Goal: Task Accomplishment & Management: Manage account settings

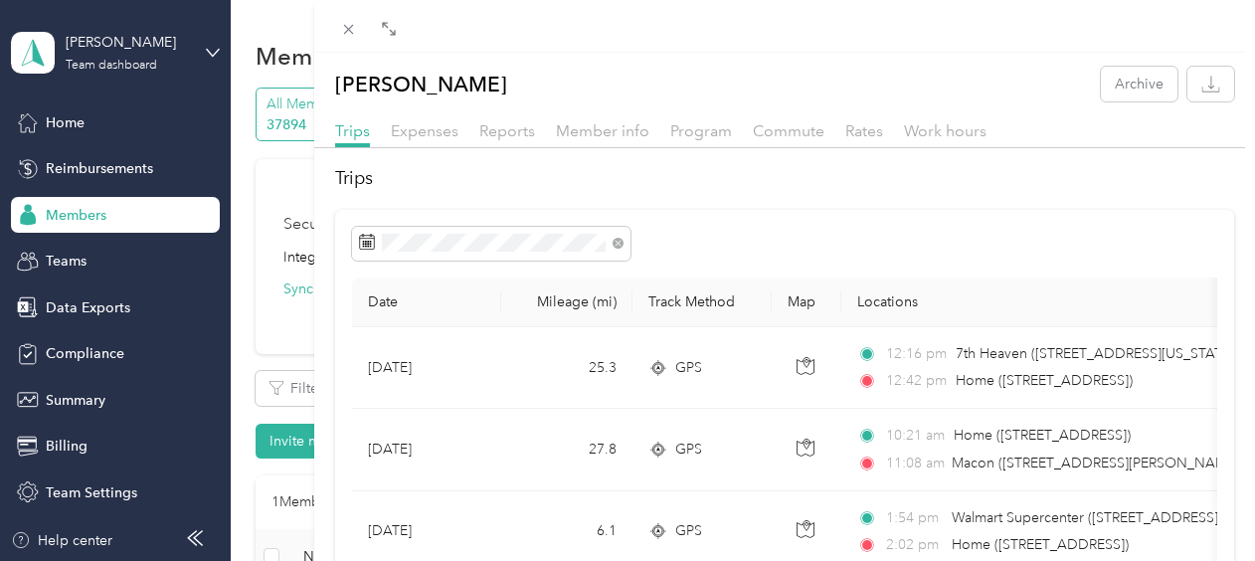
scroll to position [274, 0]
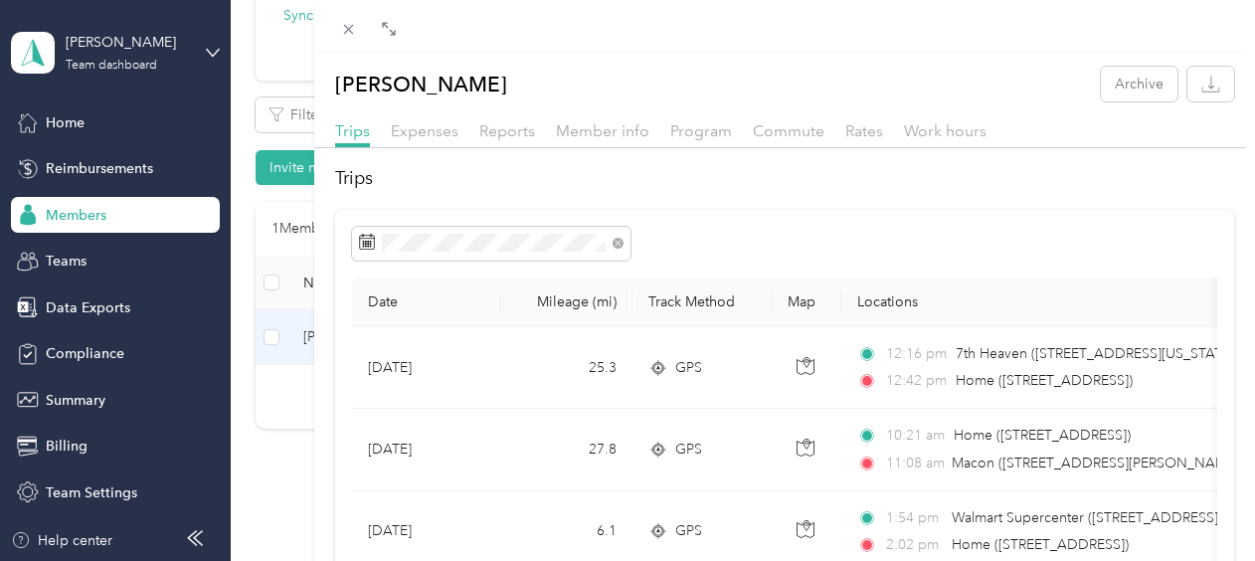
click at [598, 141] on div "Member info" at bounding box center [603, 131] width 94 height 25
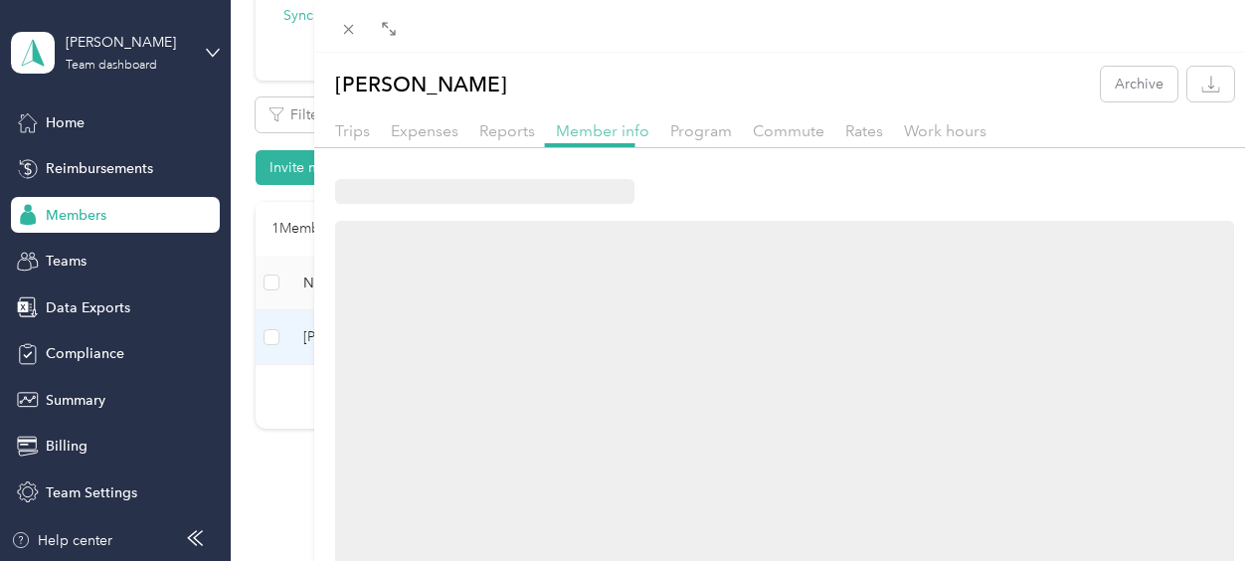
click at [598, 134] on span "Member info" at bounding box center [603, 130] width 94 height 19
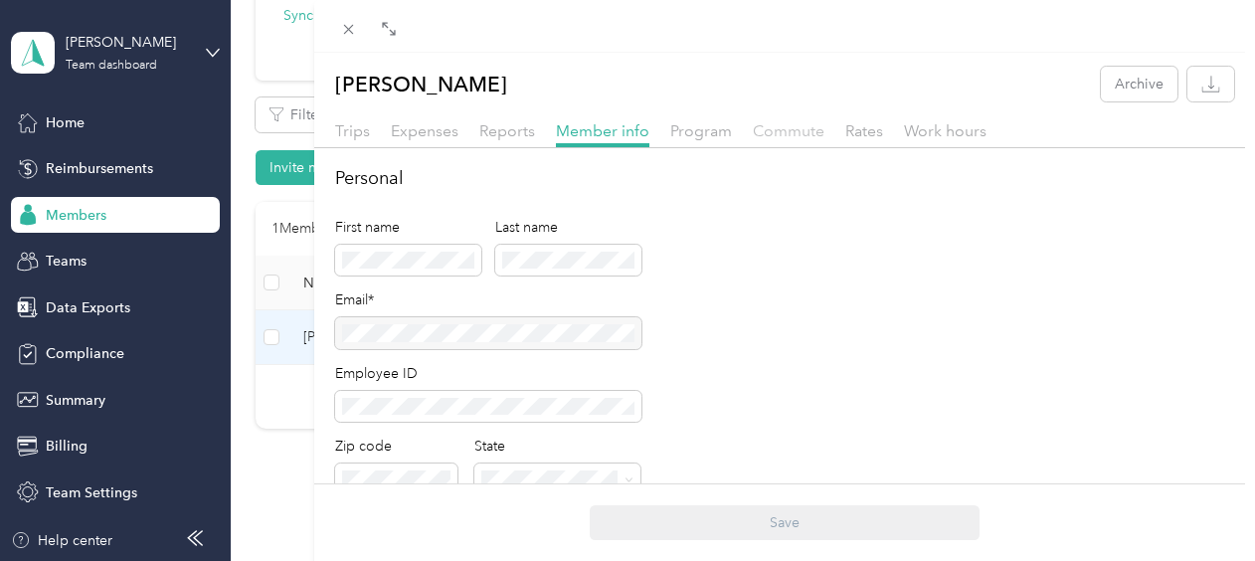
click at [787, 129] on span "Commute" at bounding box center [789, 130] width 72 height 19
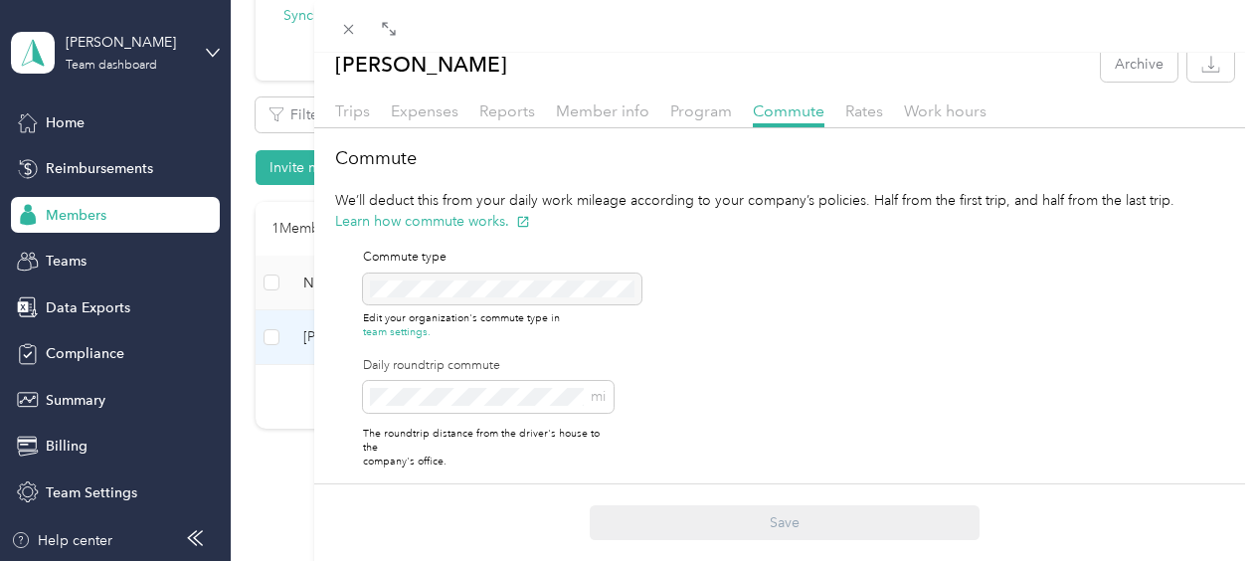
scroll to position [32, 0]
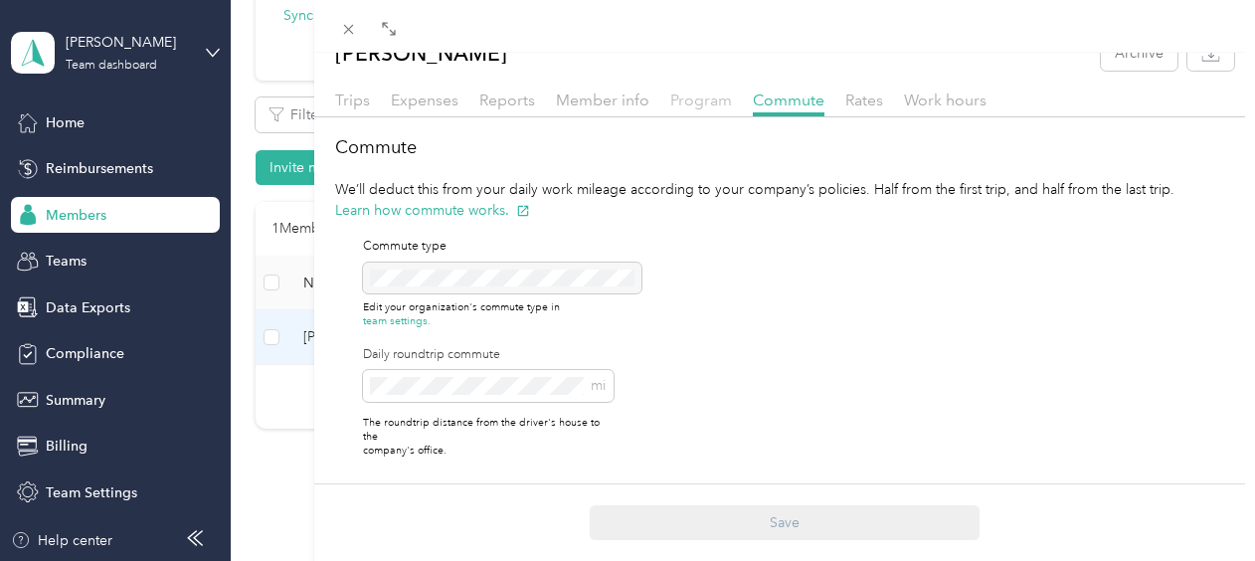
click at [680, 96] on span "Program" at bounding box center [701, 100] width 62 height 19
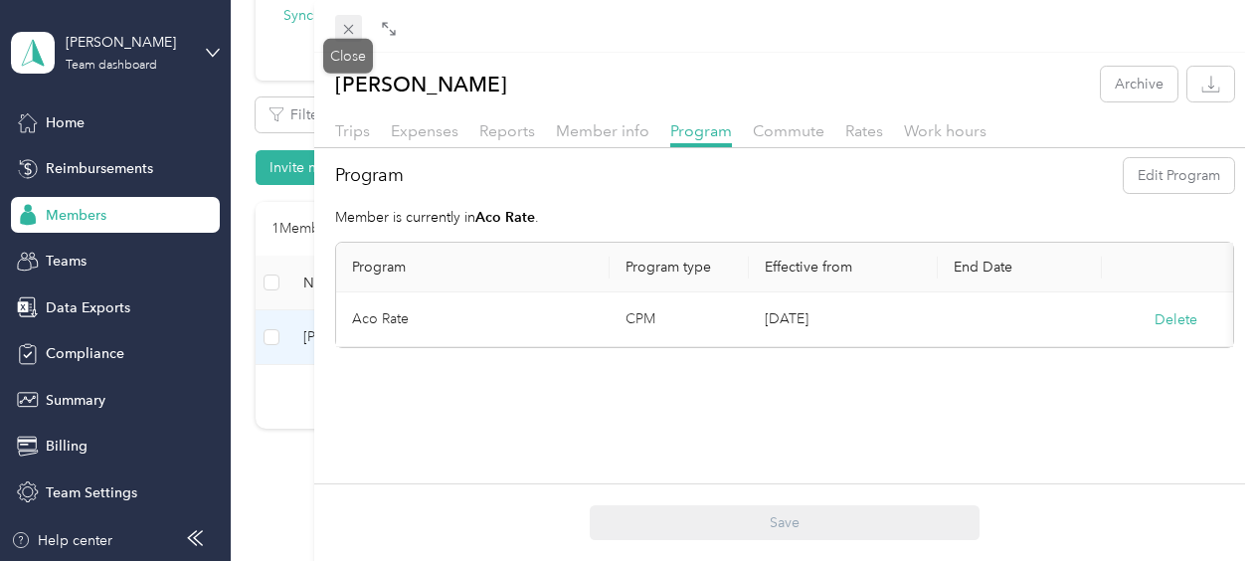
click at [350, 30] on icon at bounding box center [348, 30] width 10 height 10
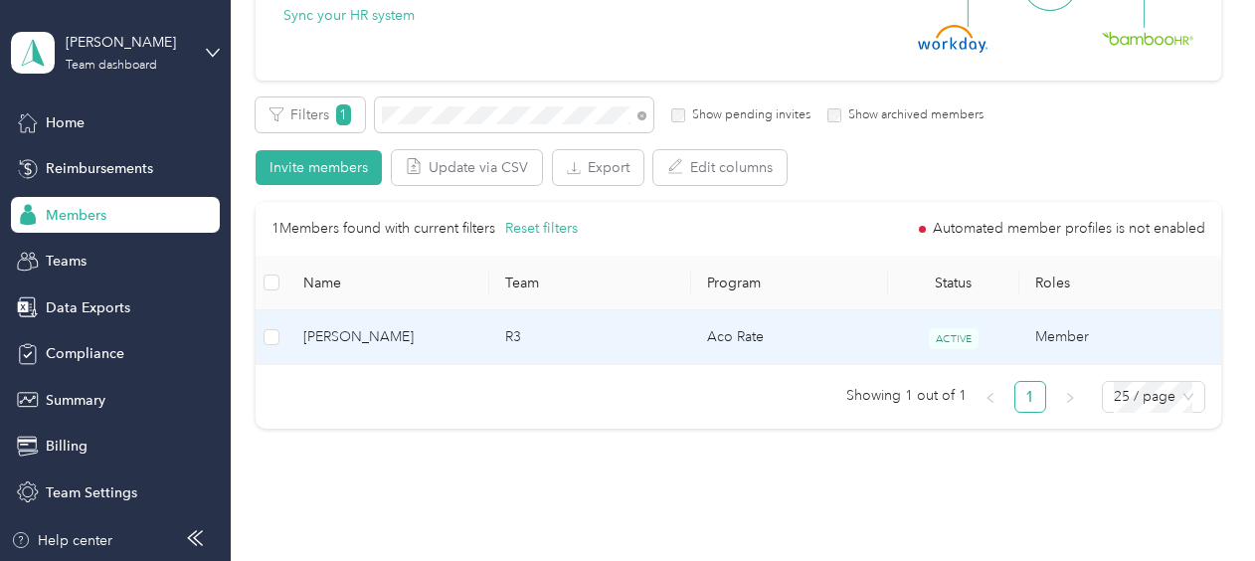
click at [649, 344] on td "R3" at bounding box center [590, 337] width 202 height 55
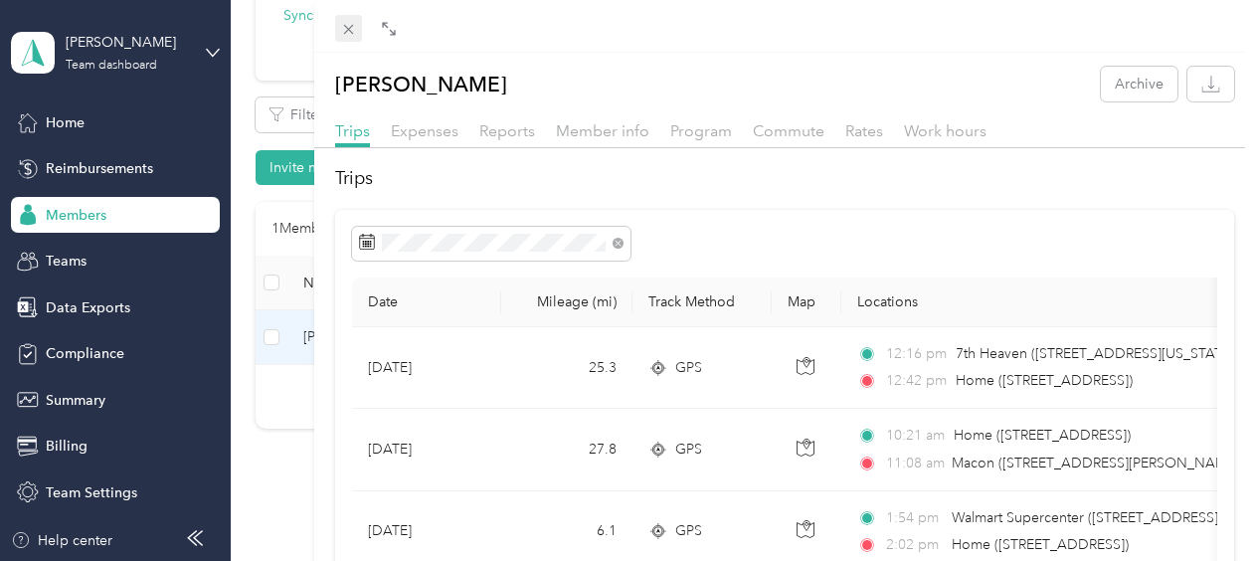
click at [353, 33] on icon at bounding box center [348, 29] width 17 height 17
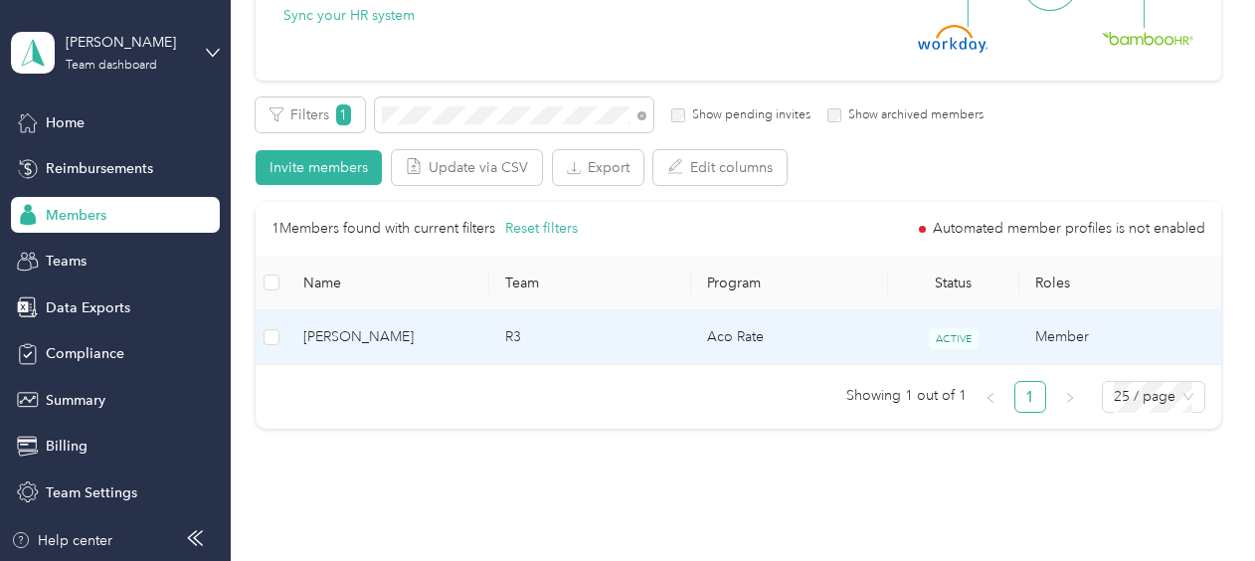
click at [621, 346] on td "R3" at bounding box center [590, 337] width 202 height 55
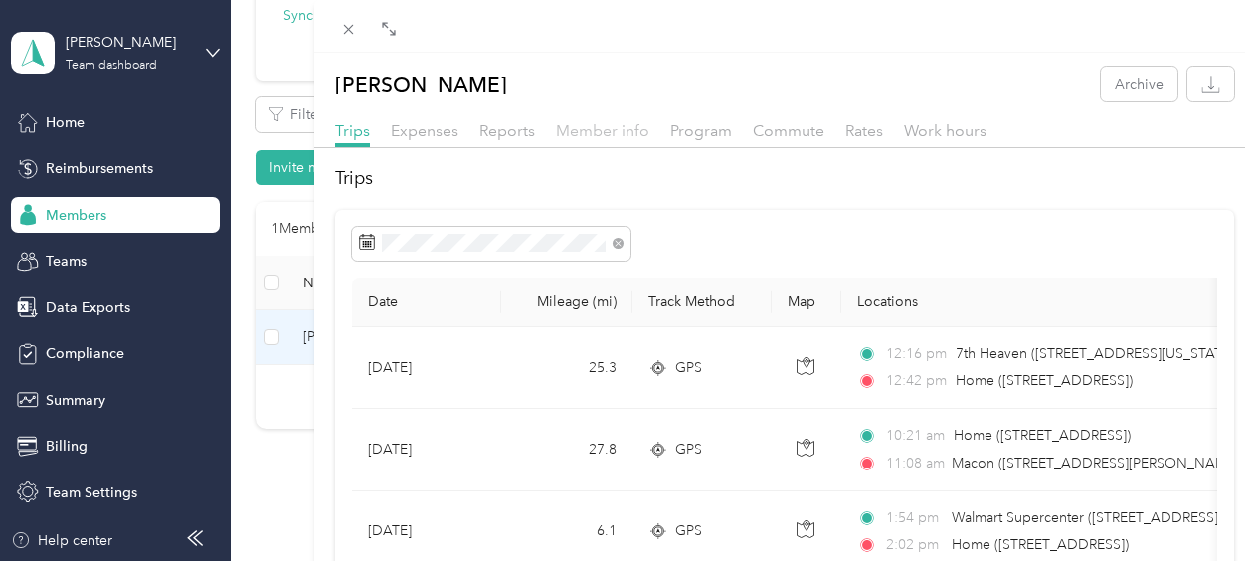
click at [605, 125] on span "Member info" at bounding box center [603, 130] width 94 height 19
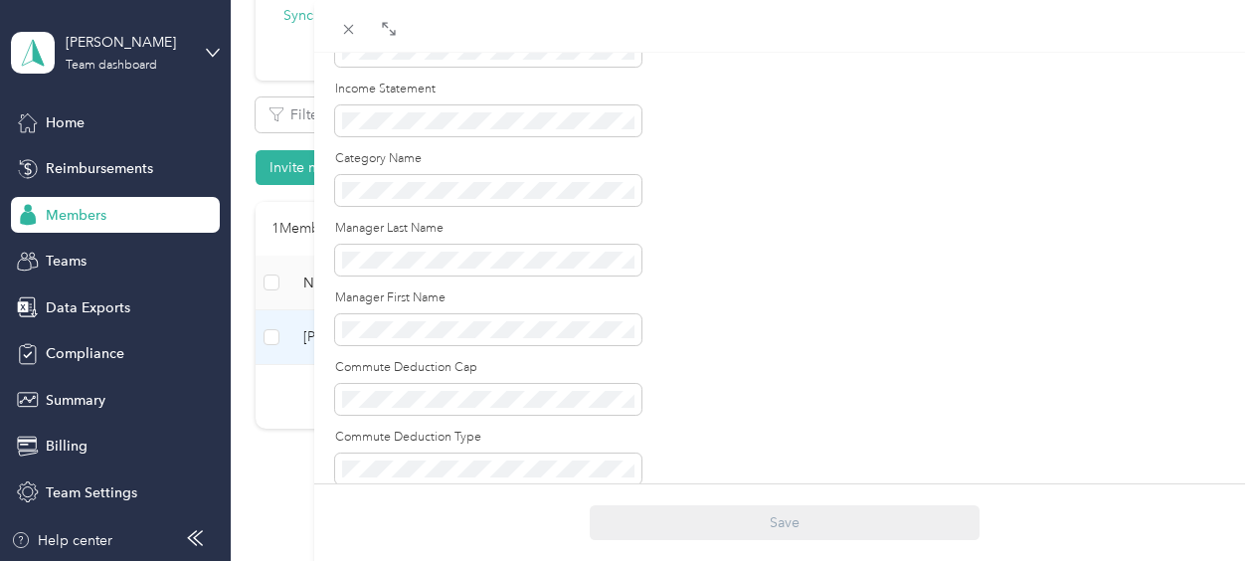
scroll to position [1691, 0]
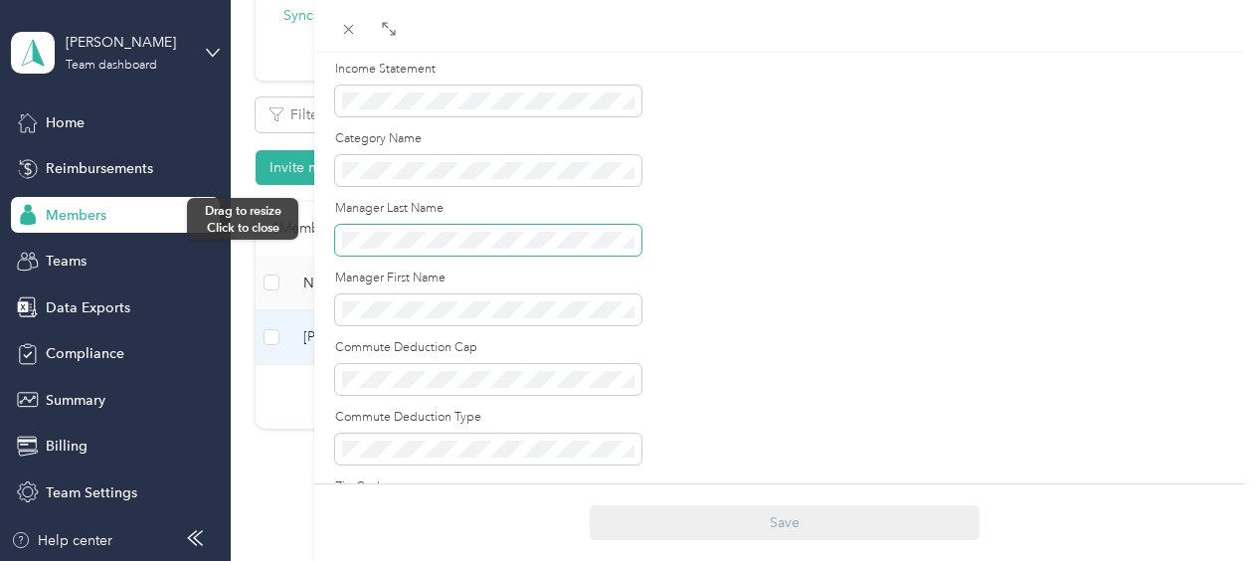
click at [313, 219] on div "[PERSON_NAME] Archive Trips Expenses Reports Member info Program Commute Rates …" at bounding box center [627, 280] width 1255 height 561
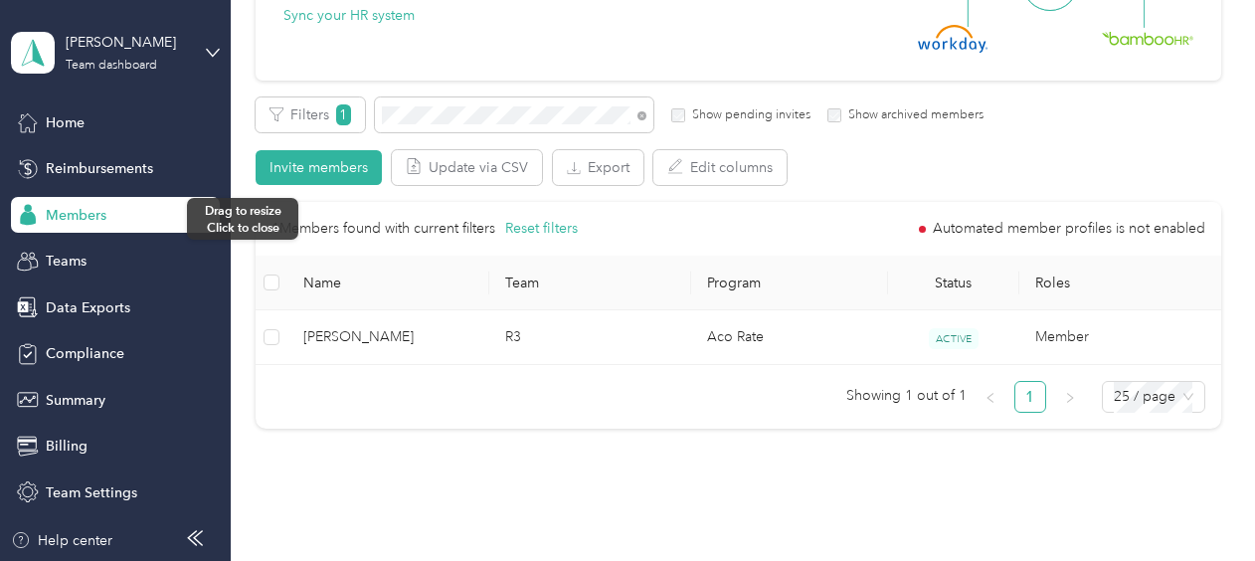
scroll to position [1513, 0]
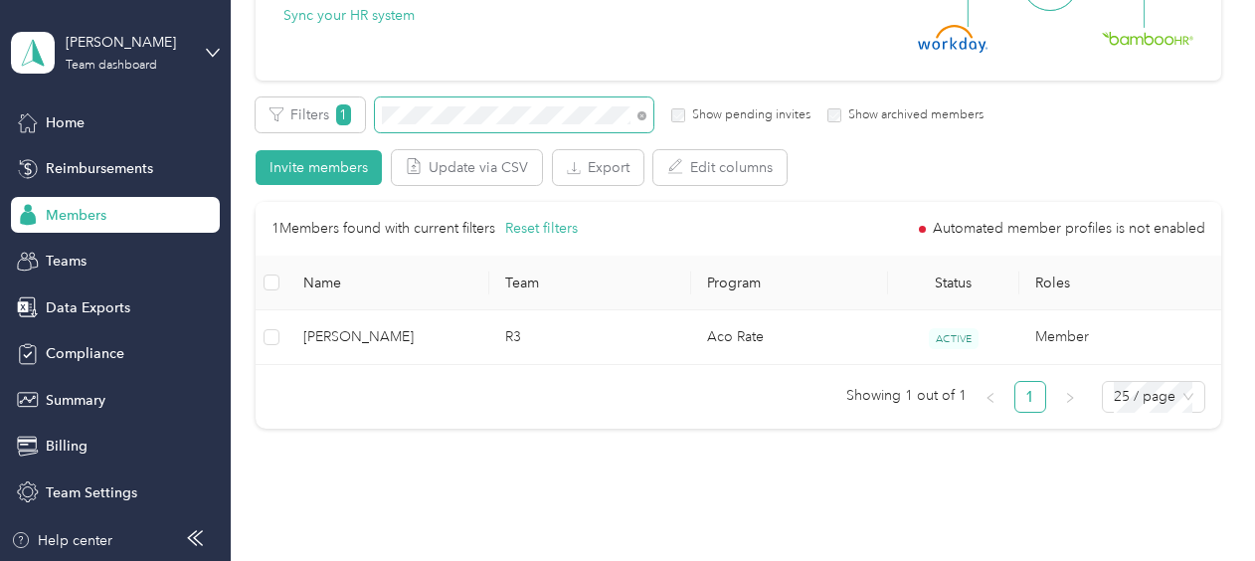
click at [381, 123] on span at bounding box center [514, 114] width 279 height 35
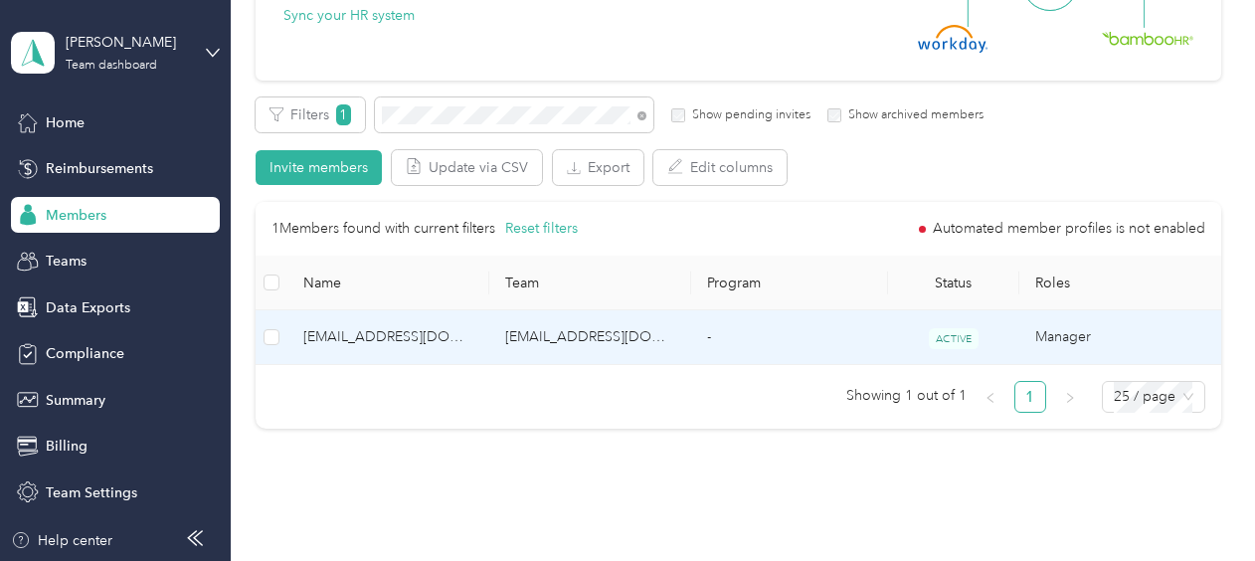
click at [746, 336] on td "-" at bounding box center [789, 337] width 197 height 55
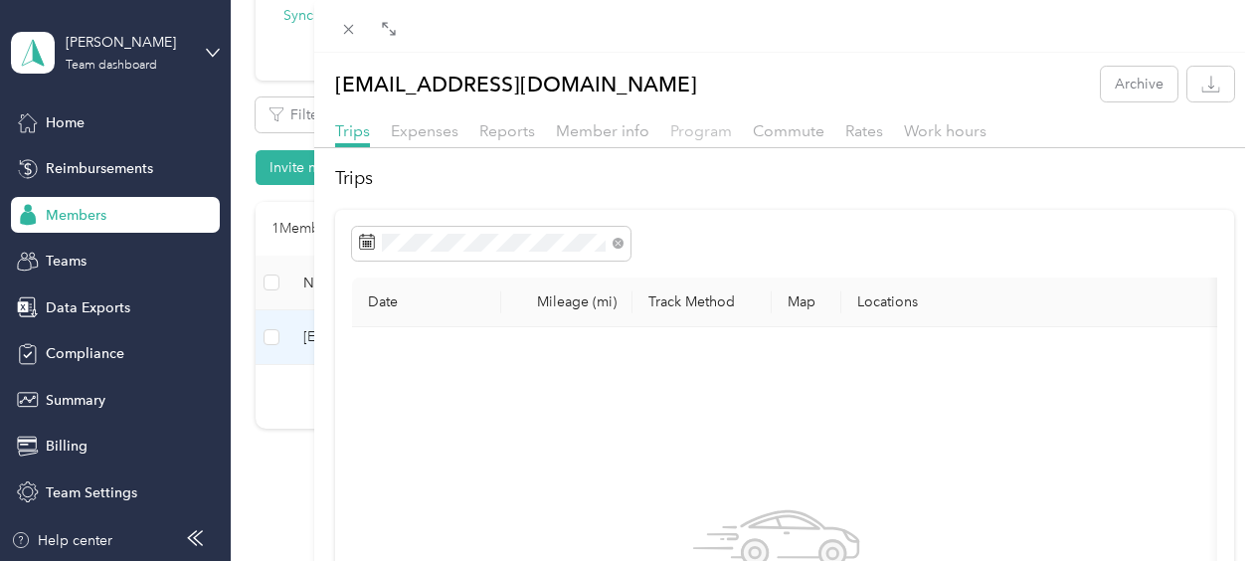
click at [699, 133] on span "Program" at bounding box center [701, 130] width 62 height 19
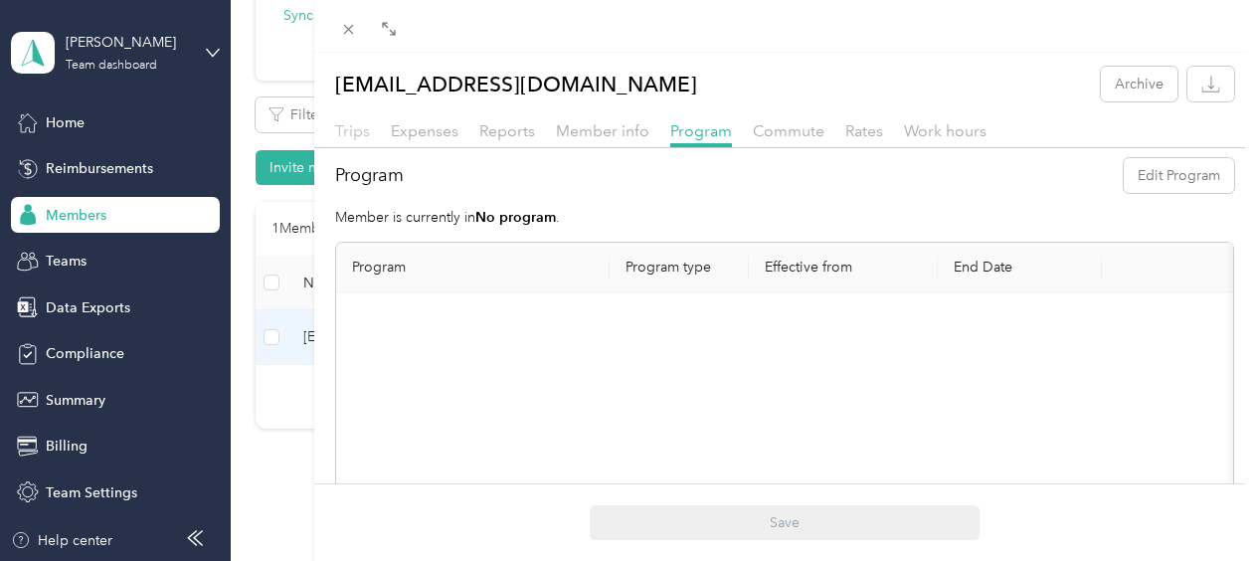
click at [342, 131] on span "Trips" at bounding box center [352, 130] width 35 height 19
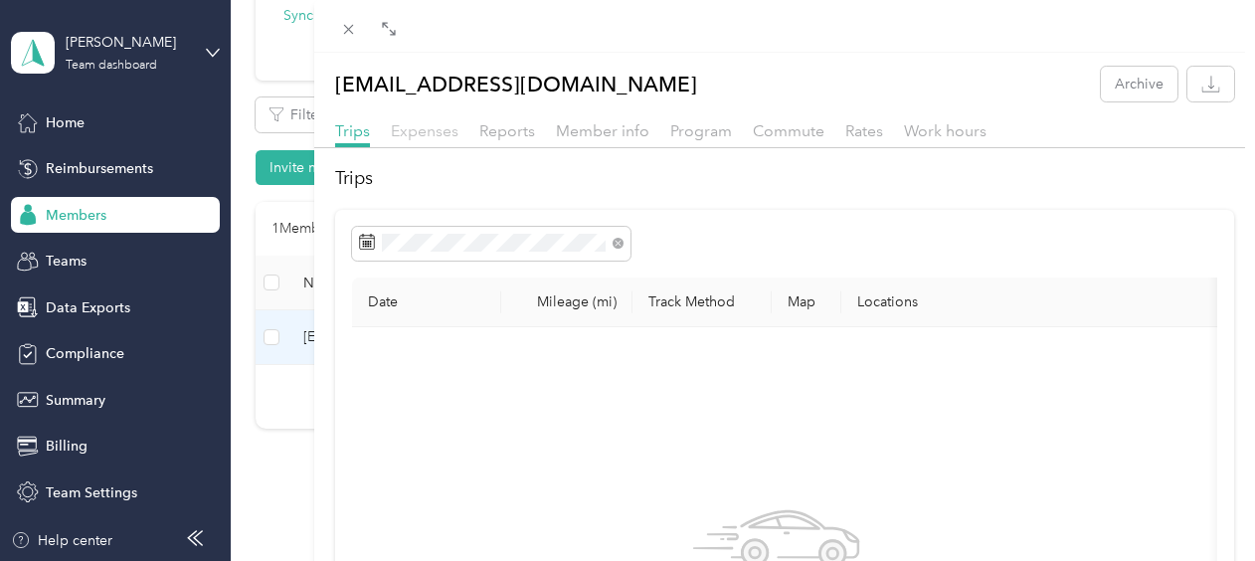
click at [435, 127] on span "Expenses" at bounding box center [425, 130] width 68 height 19
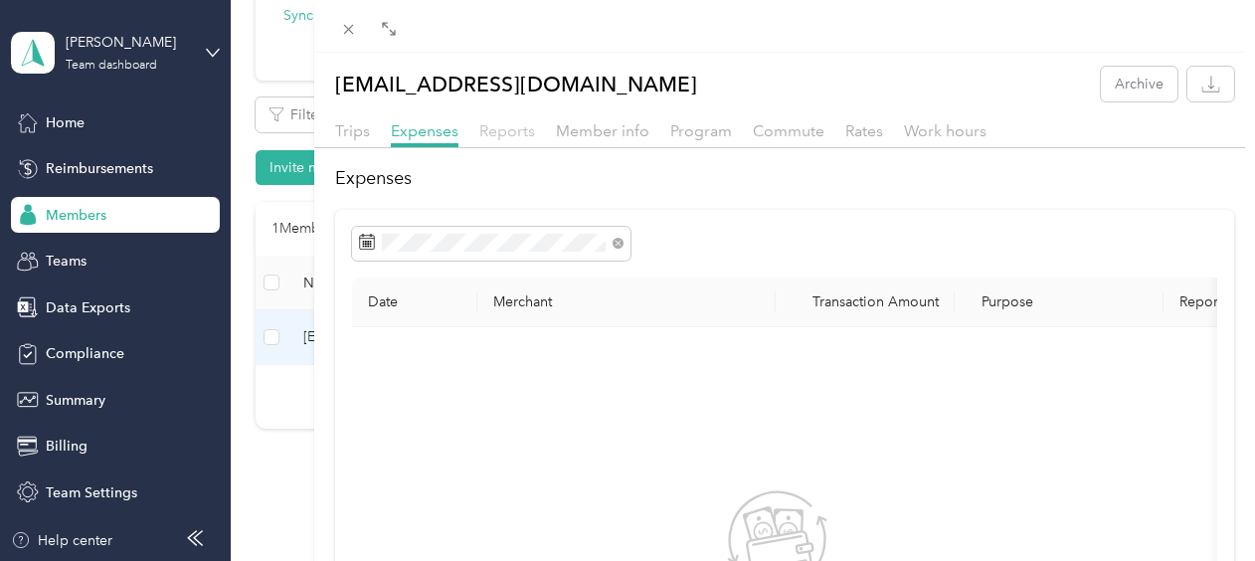
click at [521, 130] on span "Reports" at bounding box center [507, 130] width 56 height 19
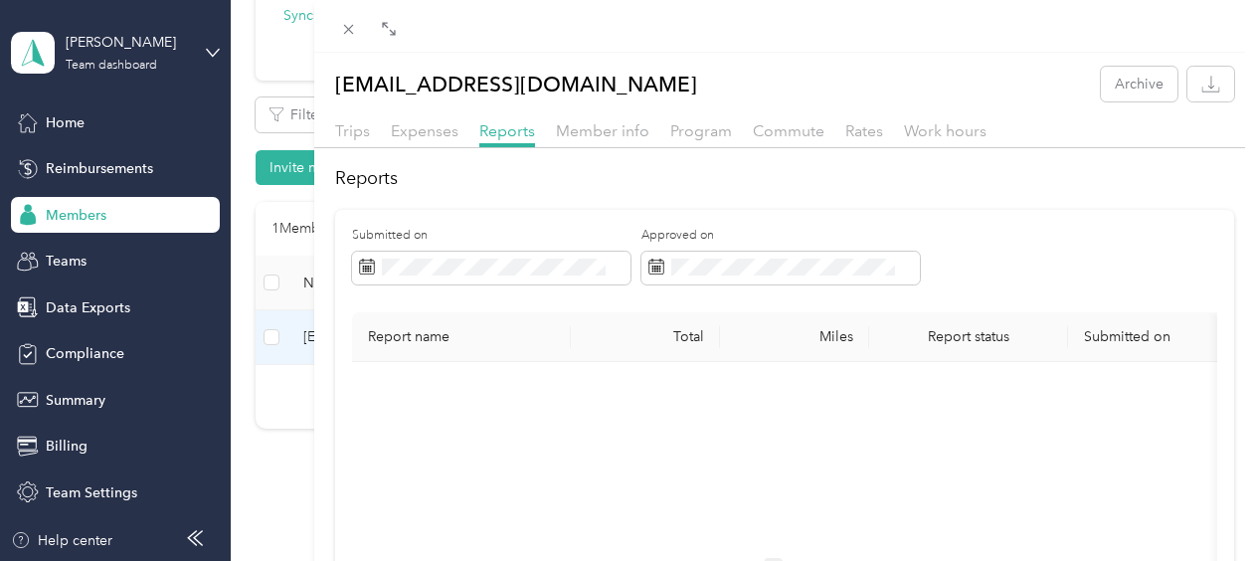
click at [690, 141] on div "Program" at bounding box center [701, 131] width 62 height 25
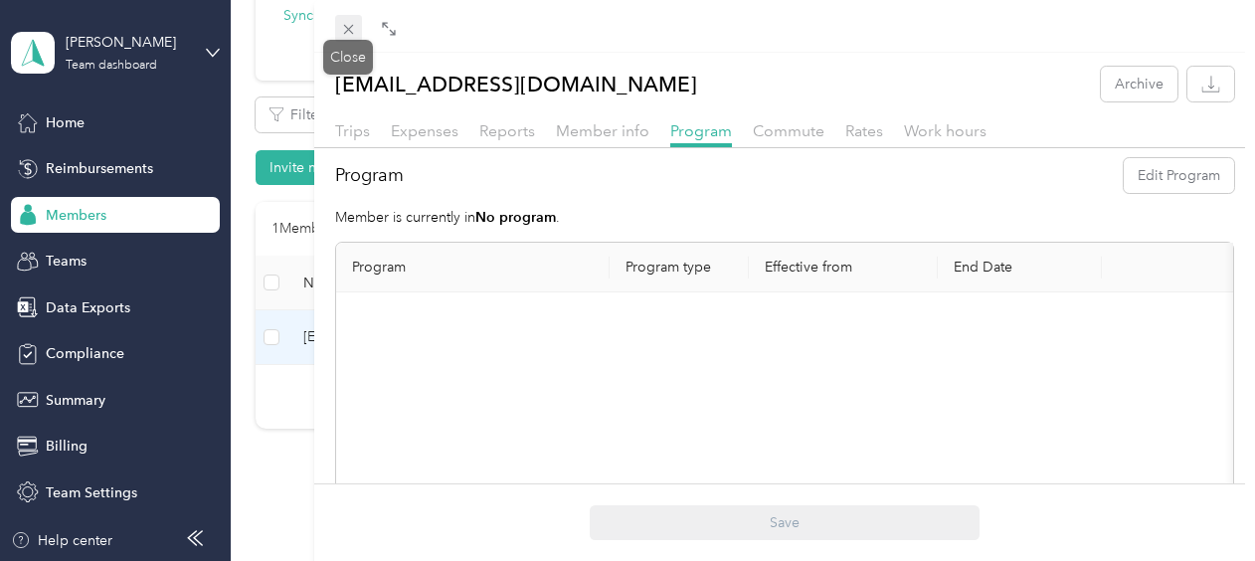
click at [353, 18] on span at bounding box center [349, 29] width 28 height 28
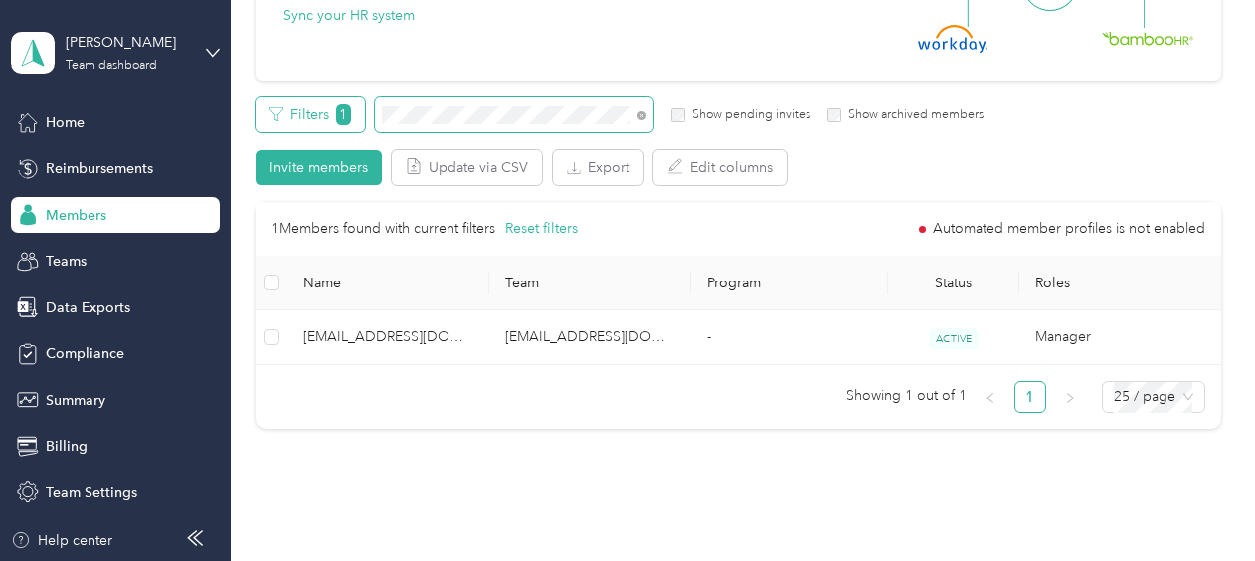
click at [344, 110] on div "Filters 1 Show pending invites Show archived members" at bounding box center [620, 114] width 729 height 35
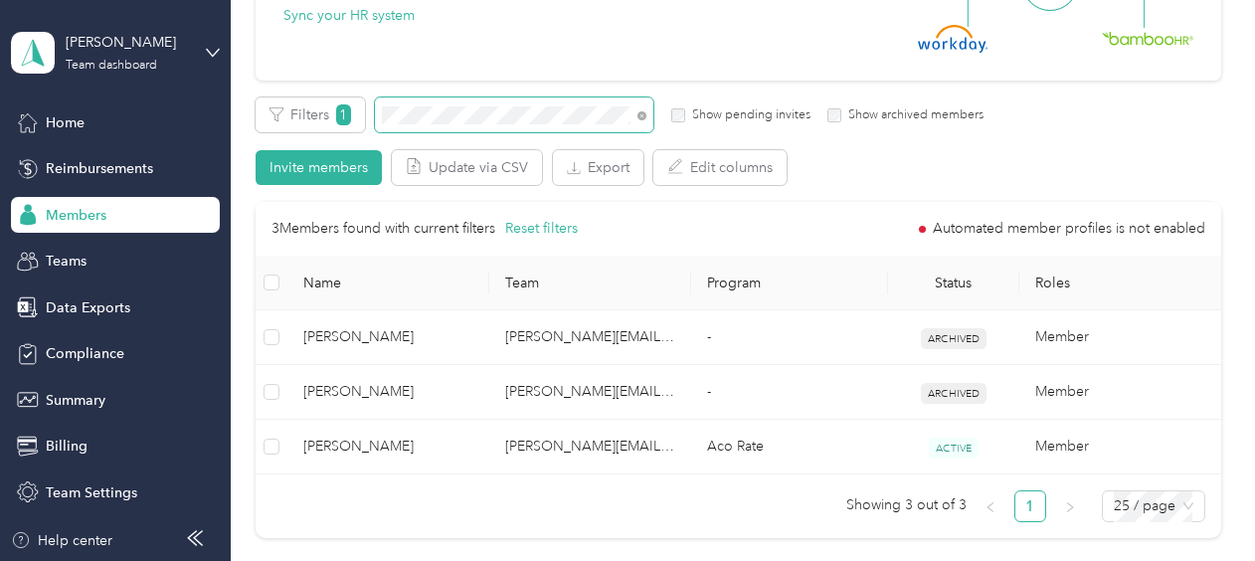
click at [368, 123] on div "Filters 1 Show pending invites Show archived members" at bounding box center [620, 114] width 729 height 35
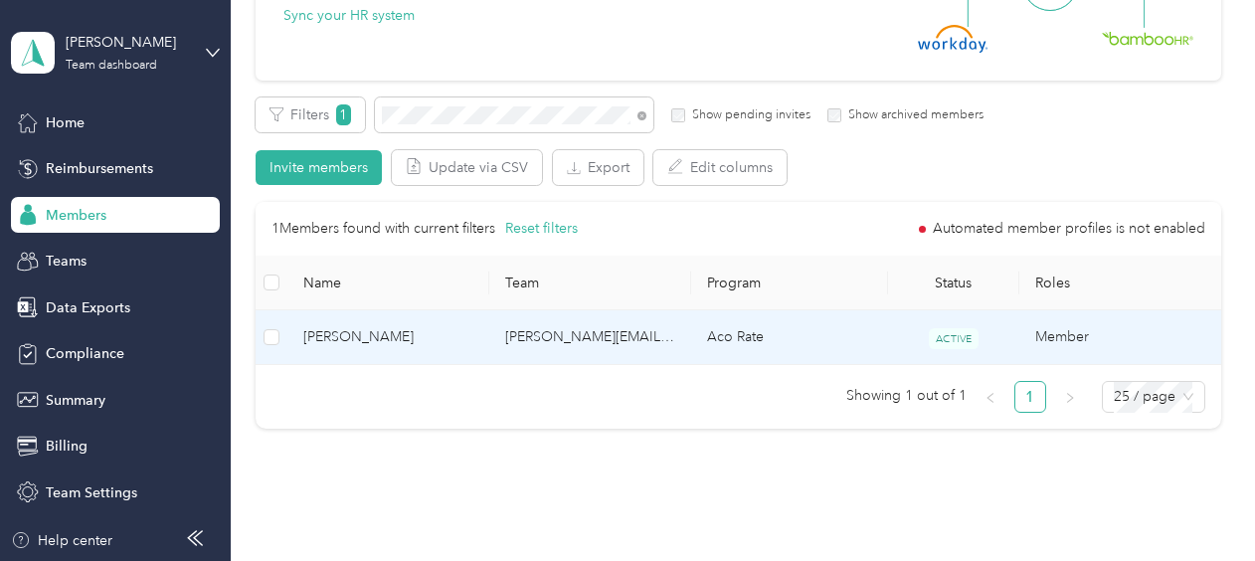
click at [467, 341] on span "[PERSON_NAME]" at bounding box center [388, 337] width 170 height 22
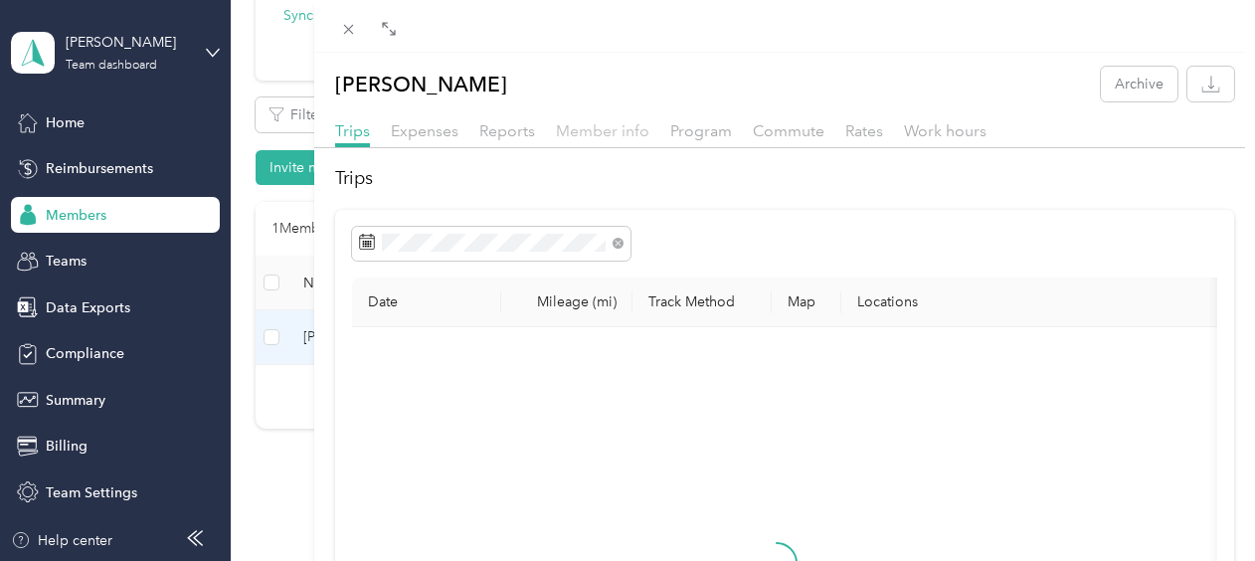
click at [611, 133] on span "Member info" at bounding box center [603, 130] width 94 height 19
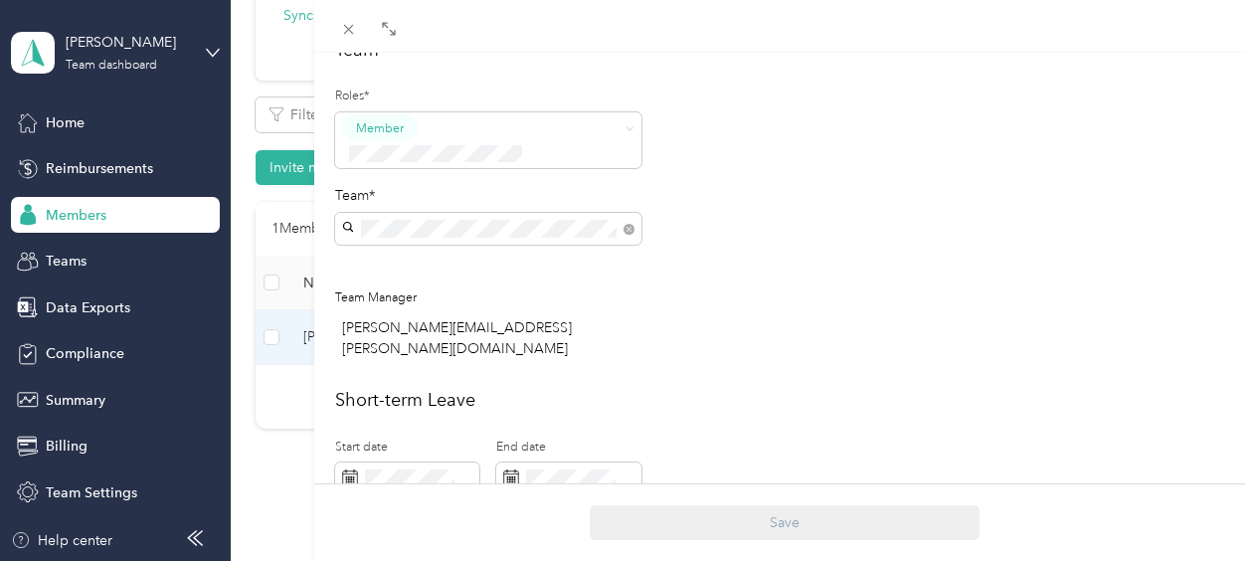
scroll to position [597, 0]
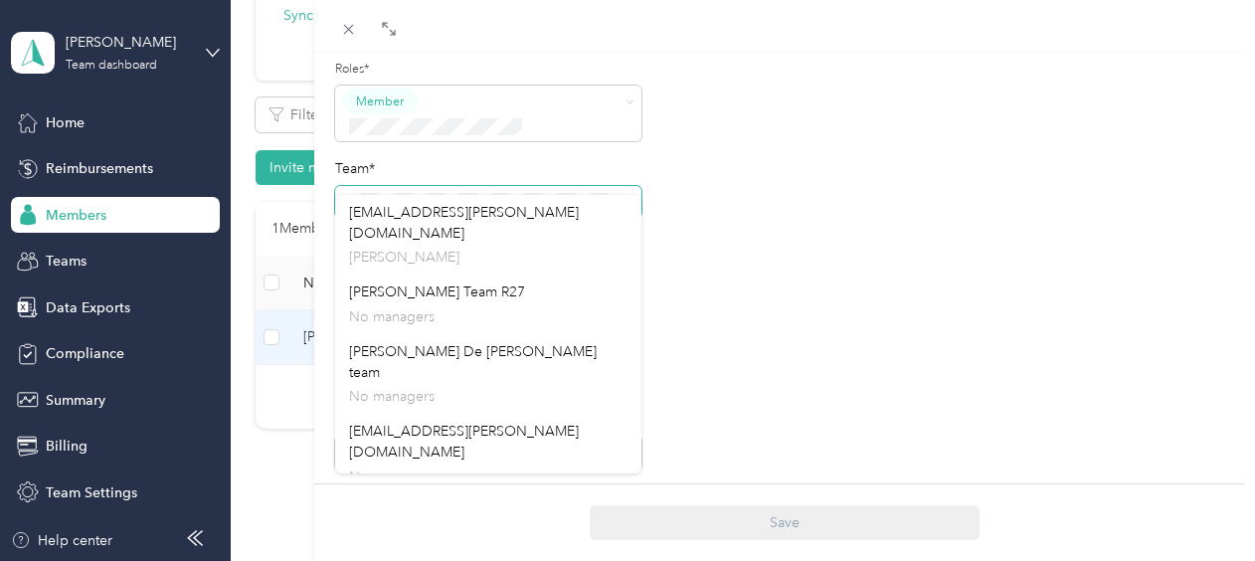
click at [349, 186] on span at bounding box center [488, 202] width 306 height 32
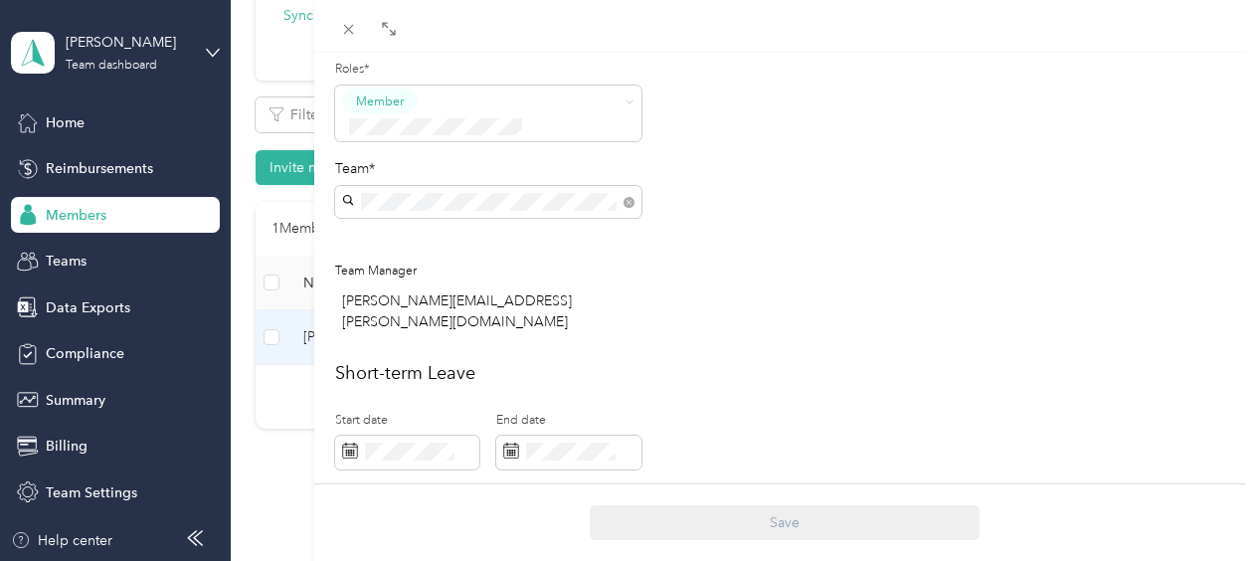
click at [436, 302] on div "[EMAIL_ADDRESS][PERSON_NAME][DOMAIN_NAME] [PERSON_NAME]" at bounding box center [488, 335] width 279 height 67
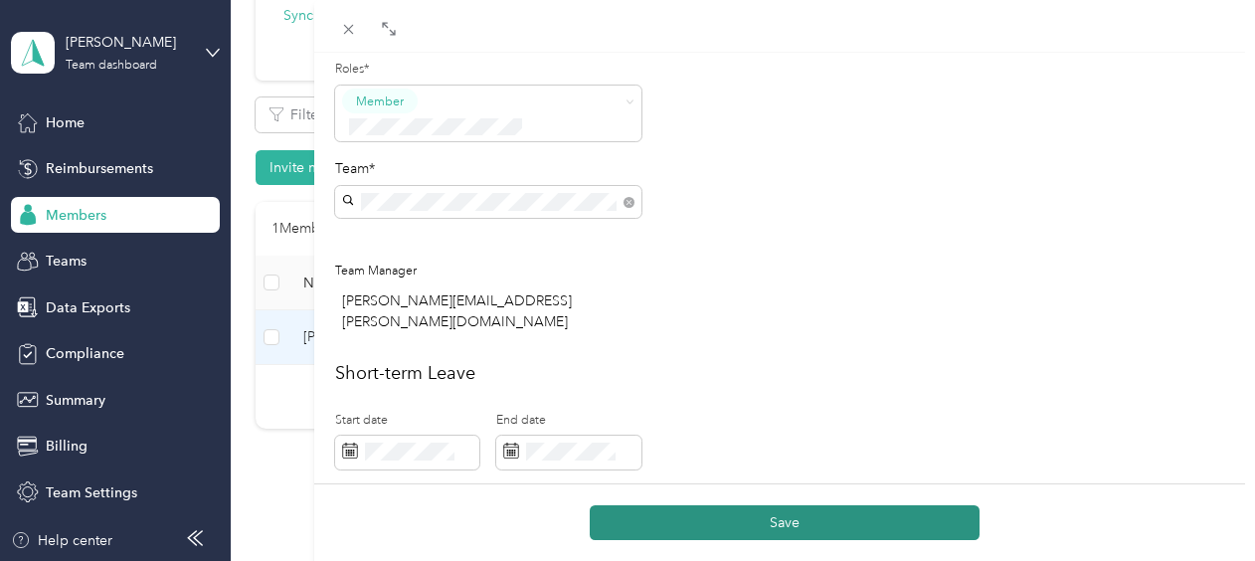
click at [787, 517] on button "Save" at bounding box center [785, 522] width 390 height 35
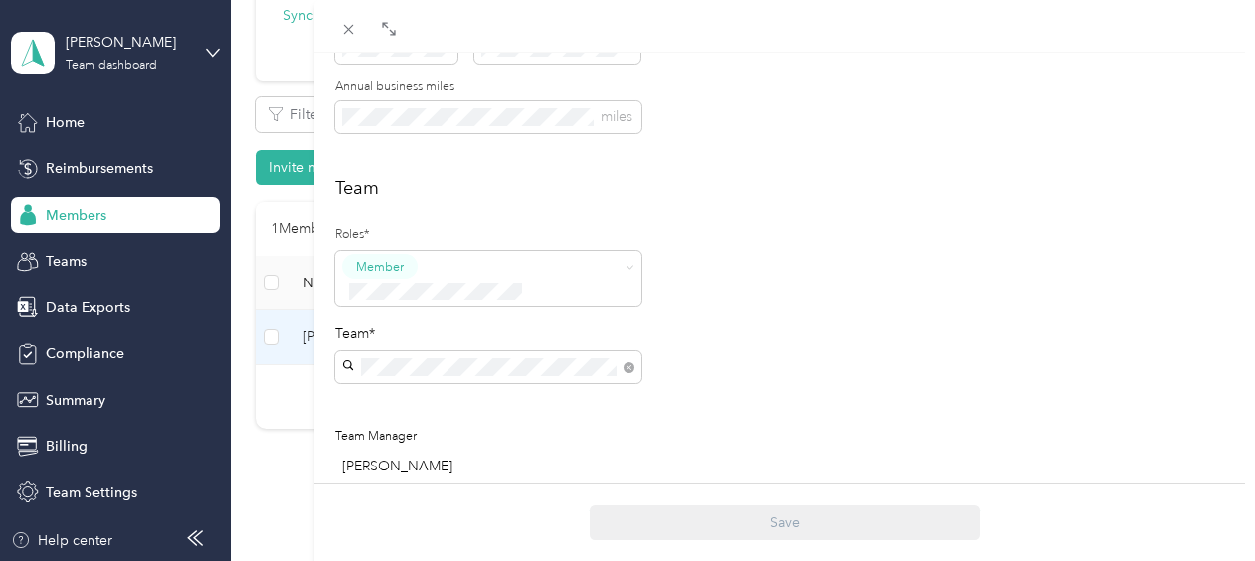
scroll to position [199, 0]
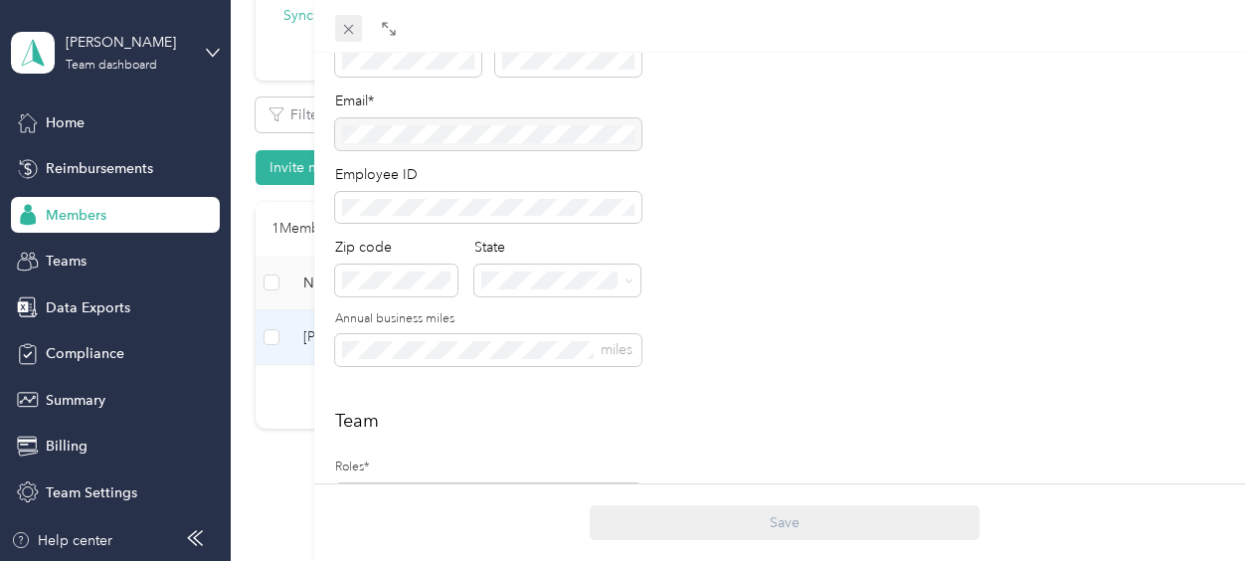
click at [350, 28] on icon at bounding box center [348, 30] width 10 height 10
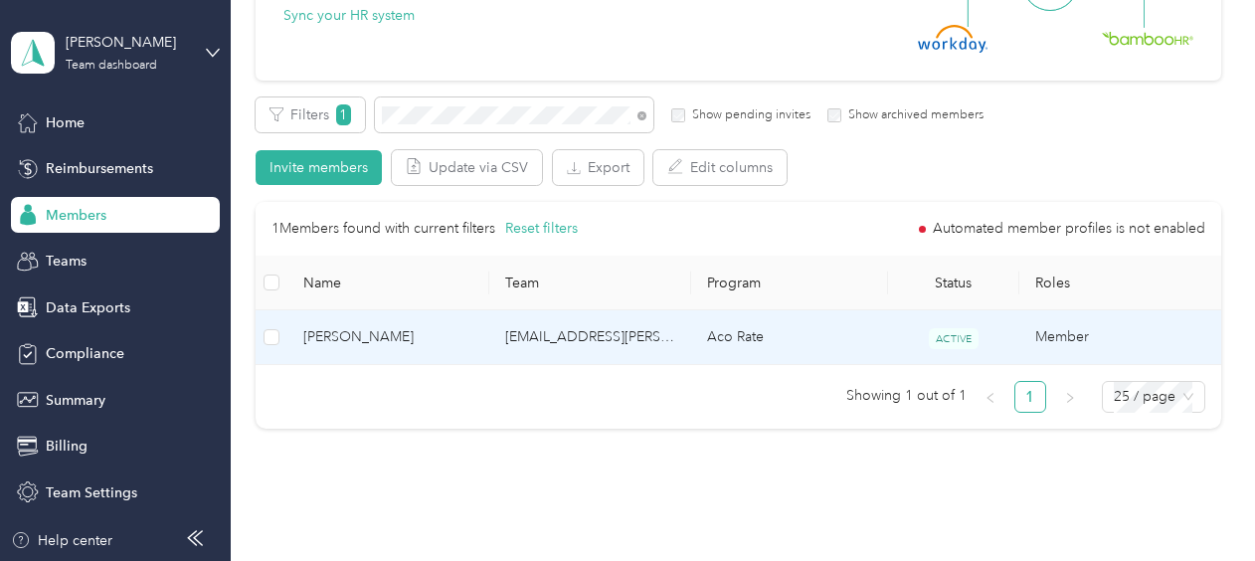
click at [640, 336] on td "[EMAIL_ADDRESS][PERSON_NAME][DOMAIN_NAME]" at bounding box center [590, 337] width 202 height 55
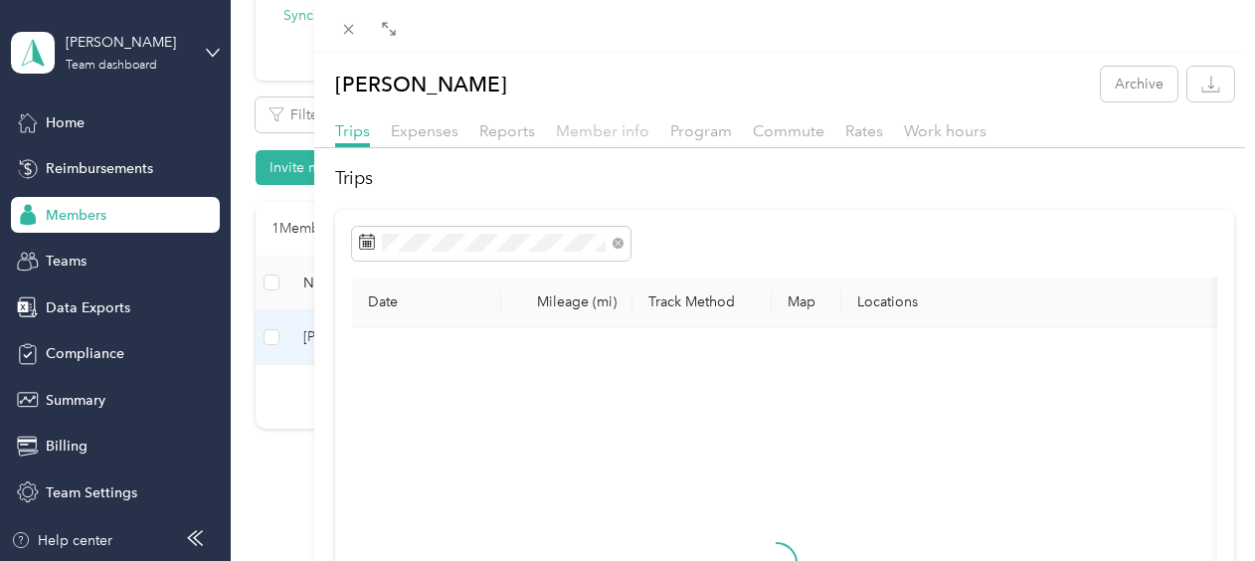
click at [602, 131] on span "Member info" at bounding box center [603, 130] width 94 height 19
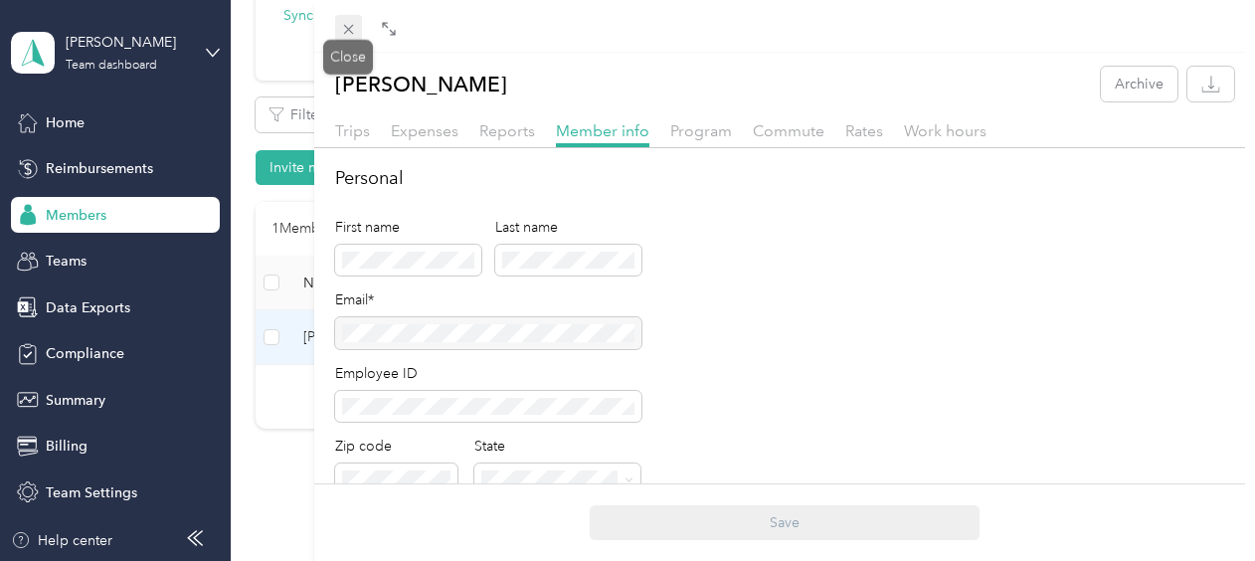
click at [353, 30] on icon at bounding box center [348, 29] width 17 height 17
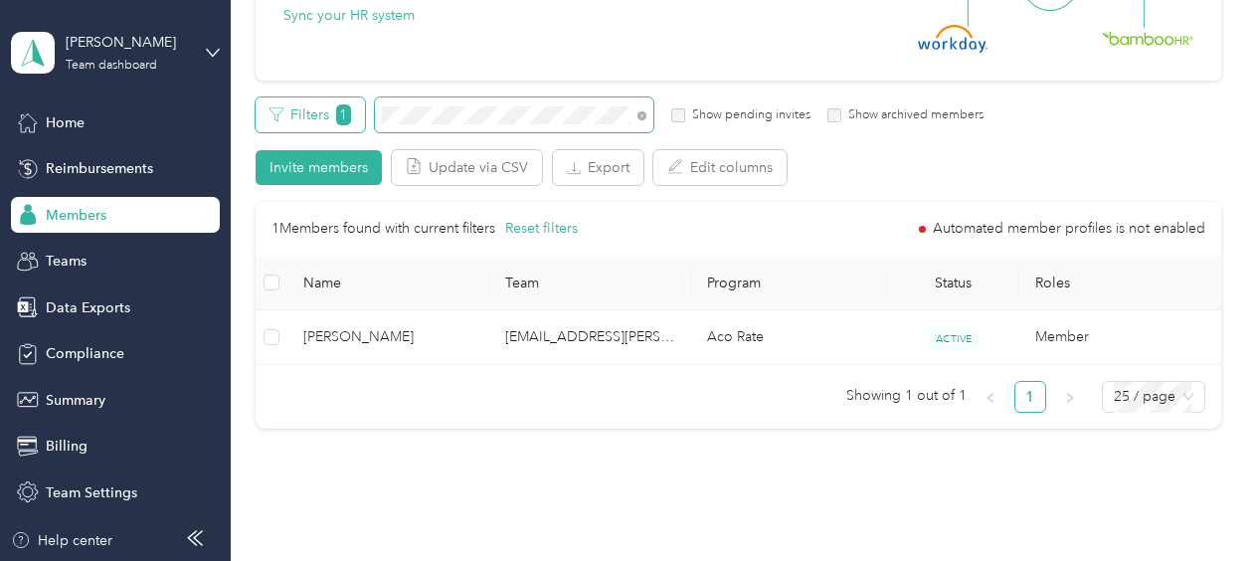
click at [336, 116] on div "Filters 1 Show pending invites Show archived members" at bounding box center [620, 114] width 729 height 35
click at [368, 113] on div "Filters 1 Show pending invites Show archived members" at bounding box center [620, 114] width 729 height 35
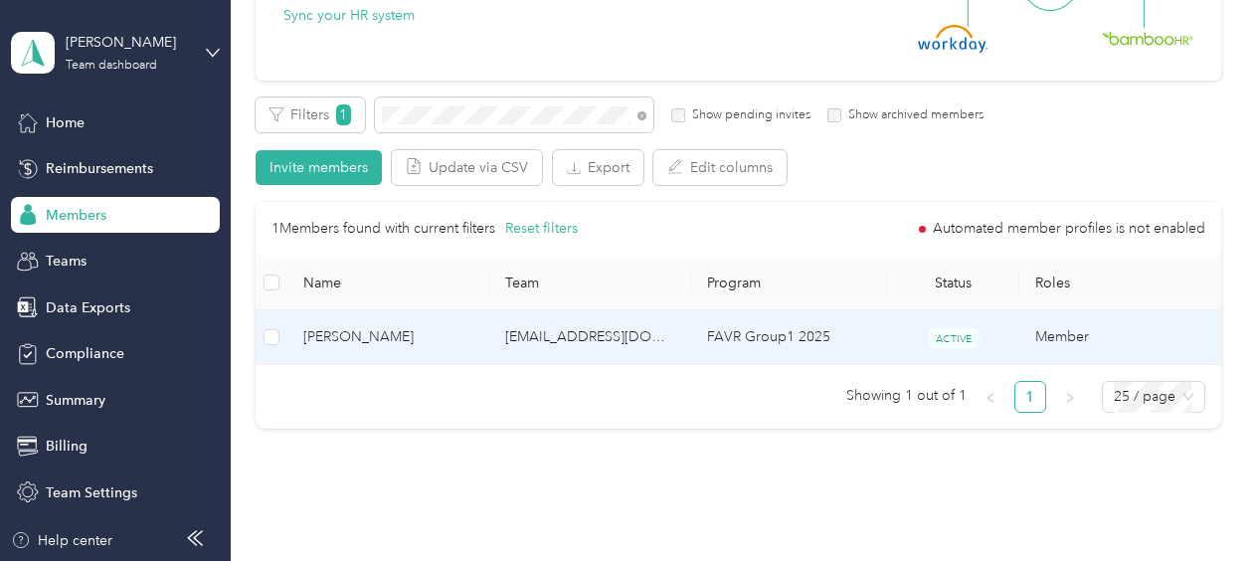
click at [456, 347] on span "[PERSON_NAME]" at bounding box center [388, 337] width 170 height 22
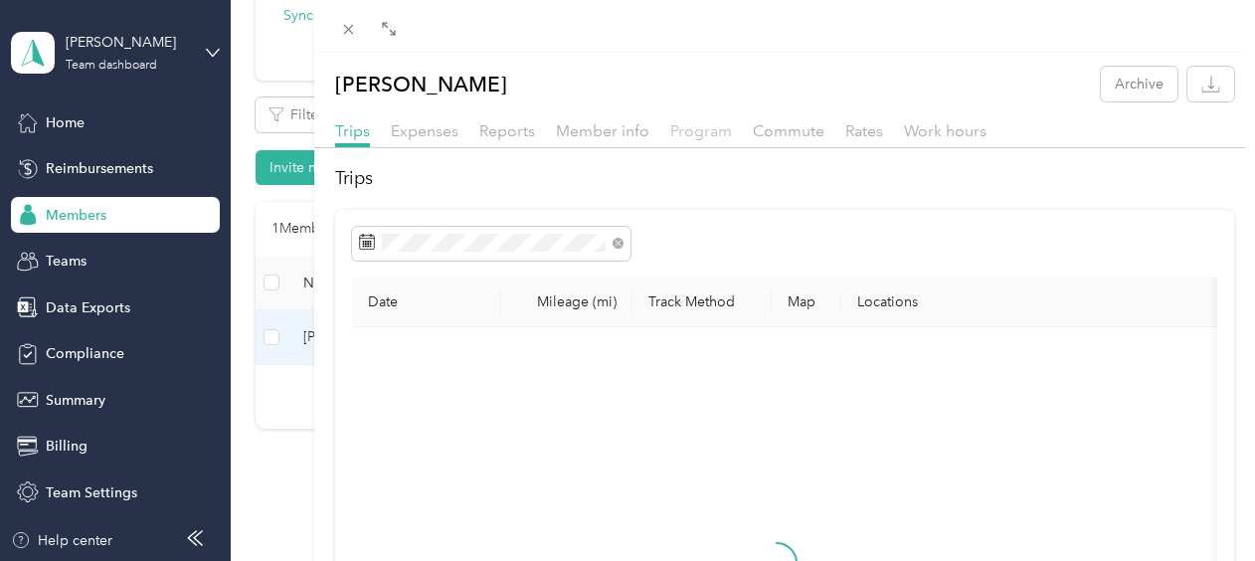
click at [712, 134] on span "Program" at bounding box center [701, 130] width 62 height 19
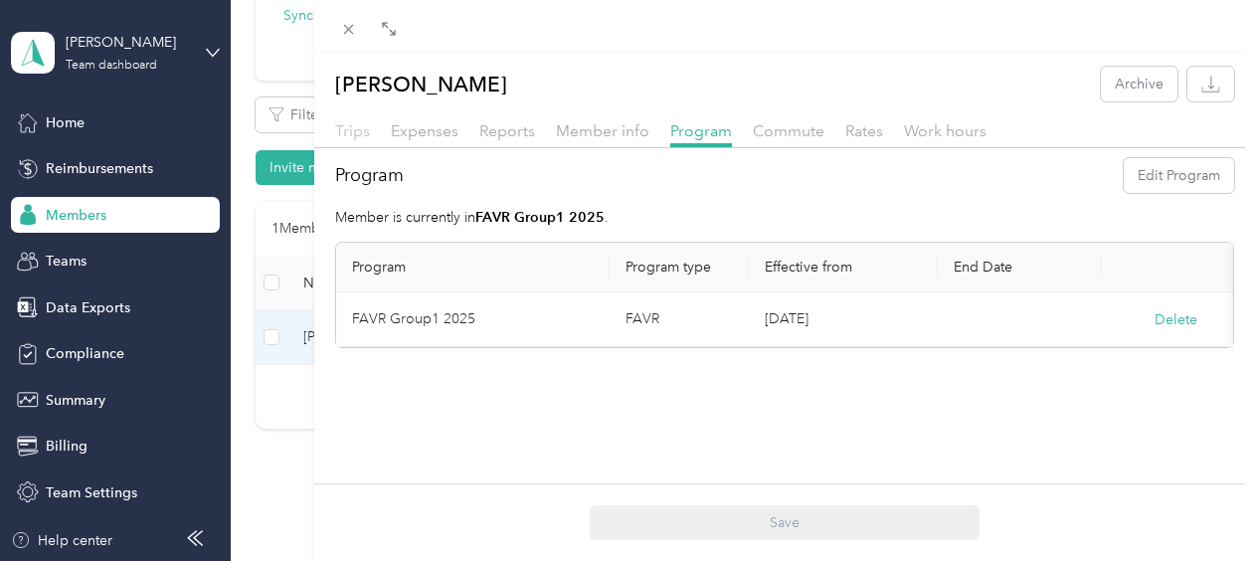
click at [351, 134] on span "Trips" at bounding box center [352, 130] width 35 height 19
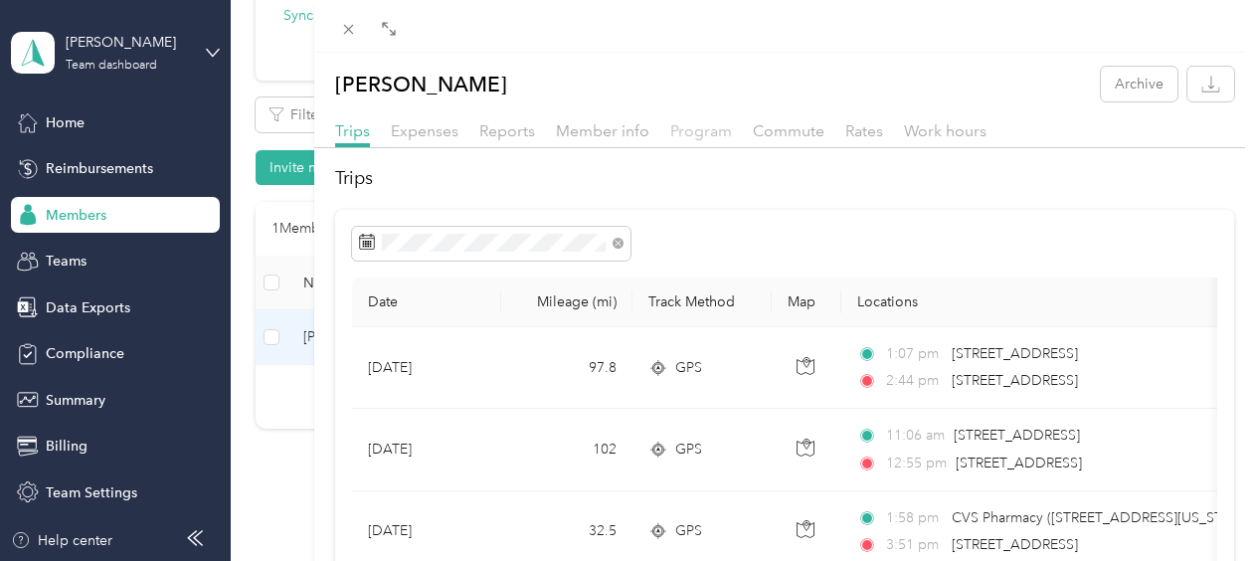
click at [702, 128] on span "Program" at bounding box center [701, 130] width 62 height 19
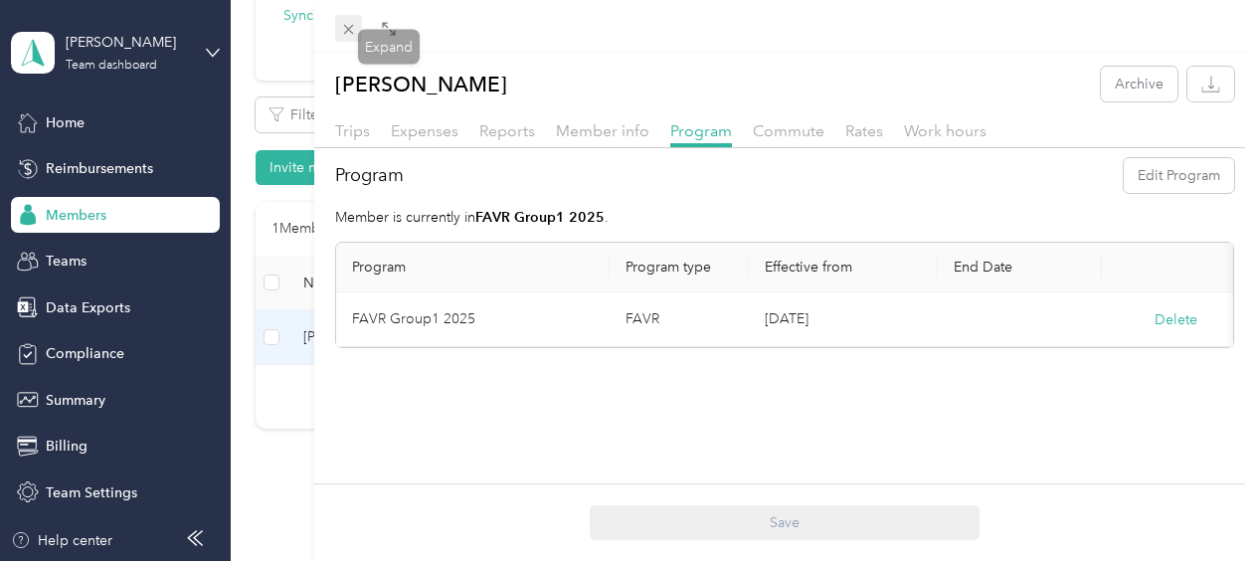
click at [344, 32] on icon at bounding box center [348, 29] width 17 height 17
